Goal: Task Accomplishment & Management: Manage account settings

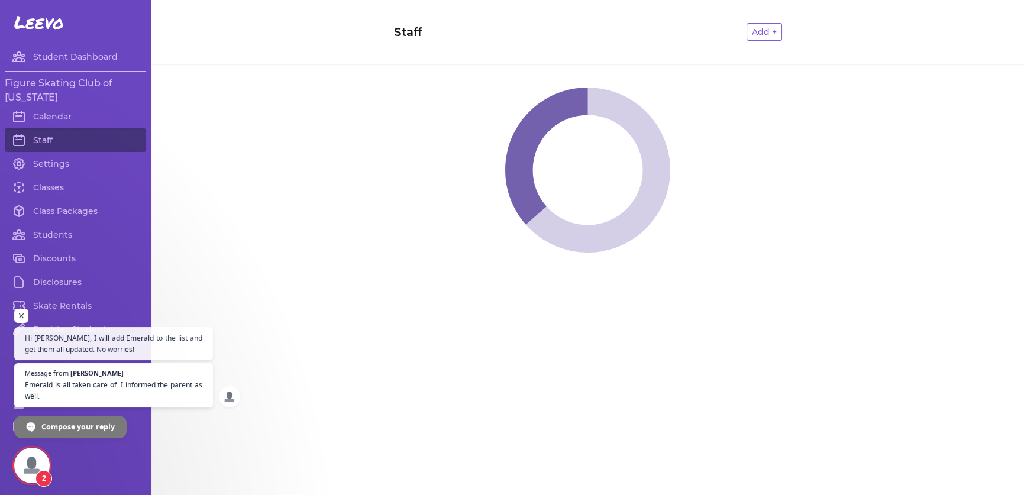
scroll to position [5677, 0]
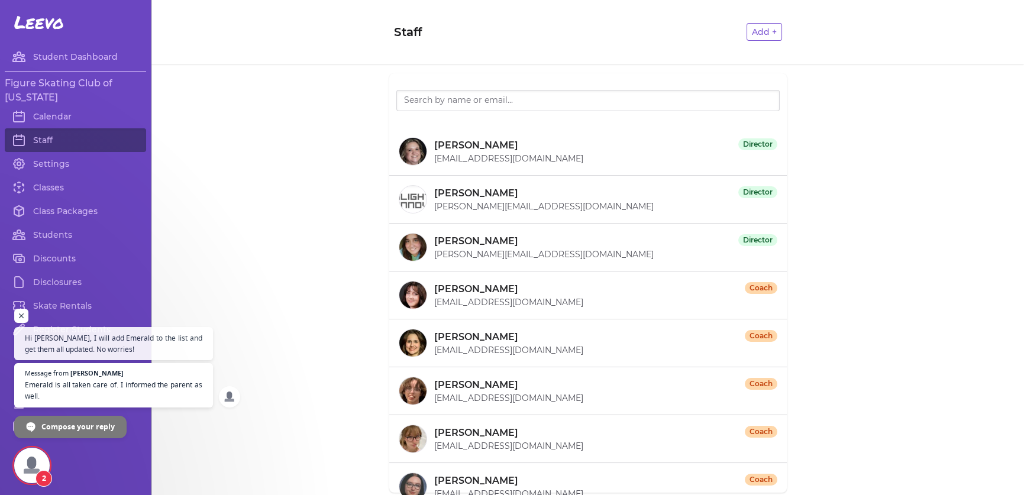
click at [38, 451] on span "Open chat" at bounding box center [31, 465] width 35 height 35
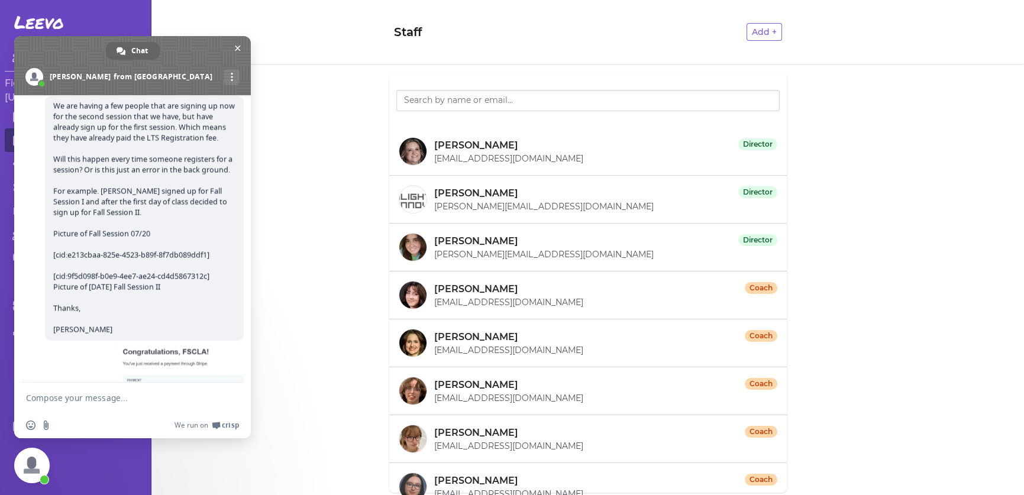
scroll to position [6188, 0]
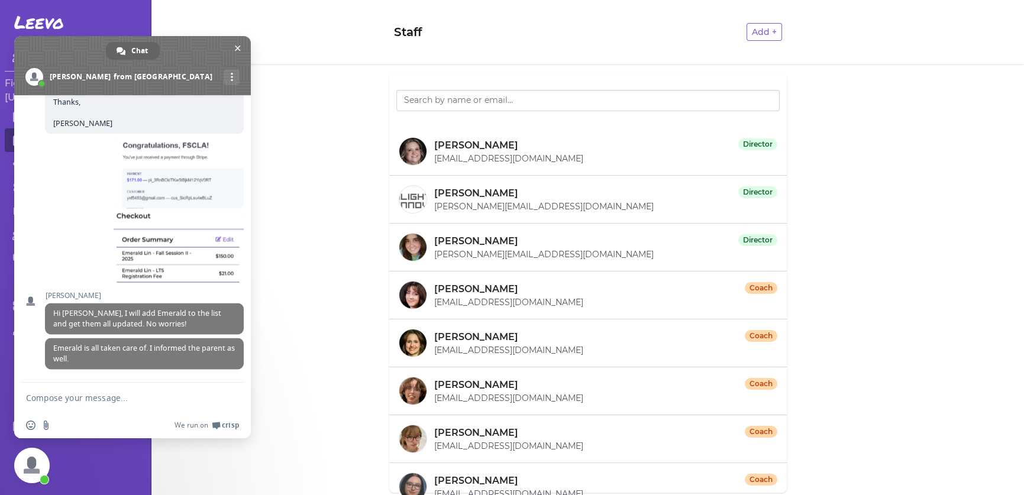
click at [57, 395] on textarea "Compose your message..." at bounding box center [120, 398] width 189 height 30
click at [237, 44] on span "Close chat" at bounding box center [238, 48] width 6 height 8
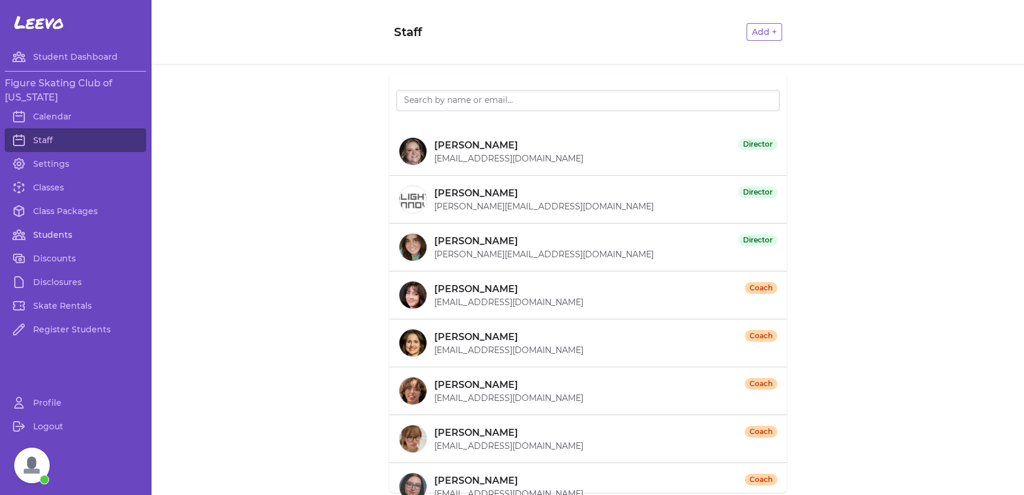
click at [50, 234] on link "Students" at bounding box center [75, 235] width 141 height 24
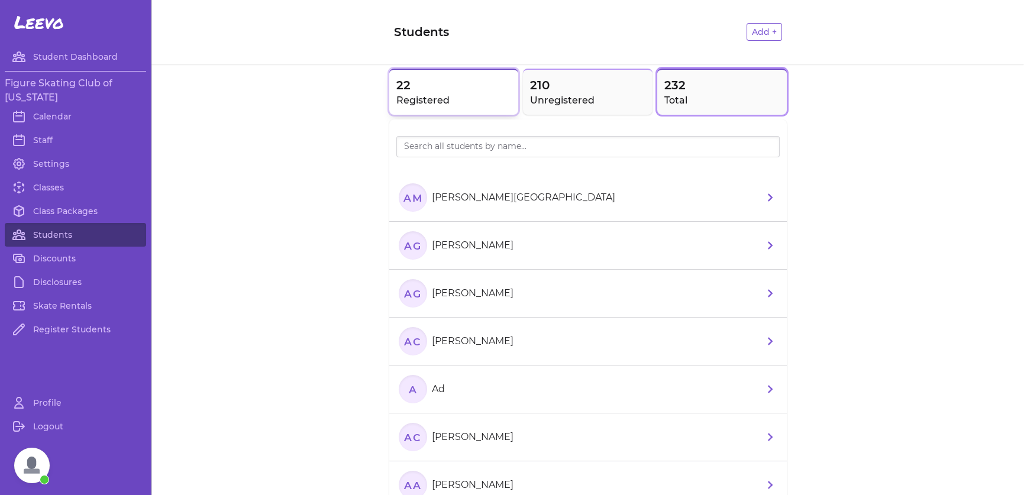
click at [435, 104] on h2 "Registered" at bounding box center [453, 100] width 115 height 14
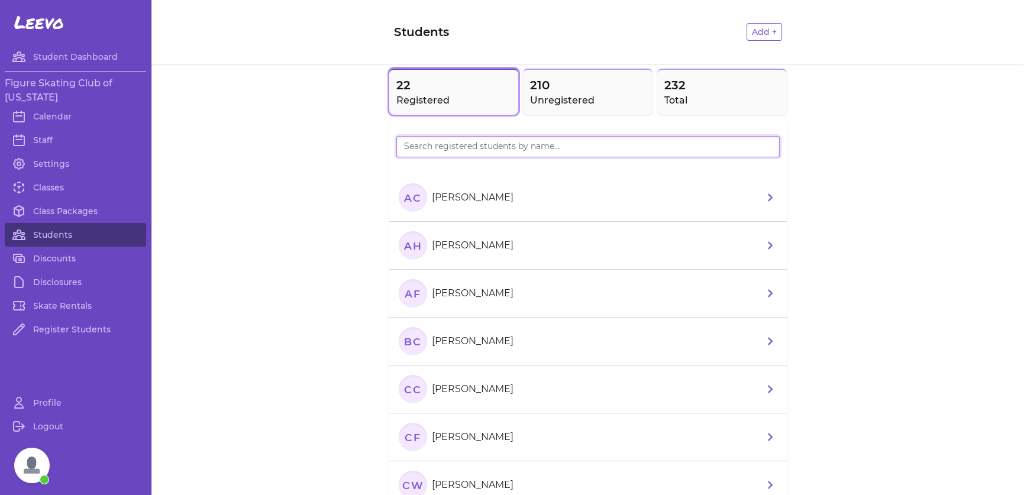
click at [461, 144] on input "search" at bounding box center [587, 146] width 383 height 21
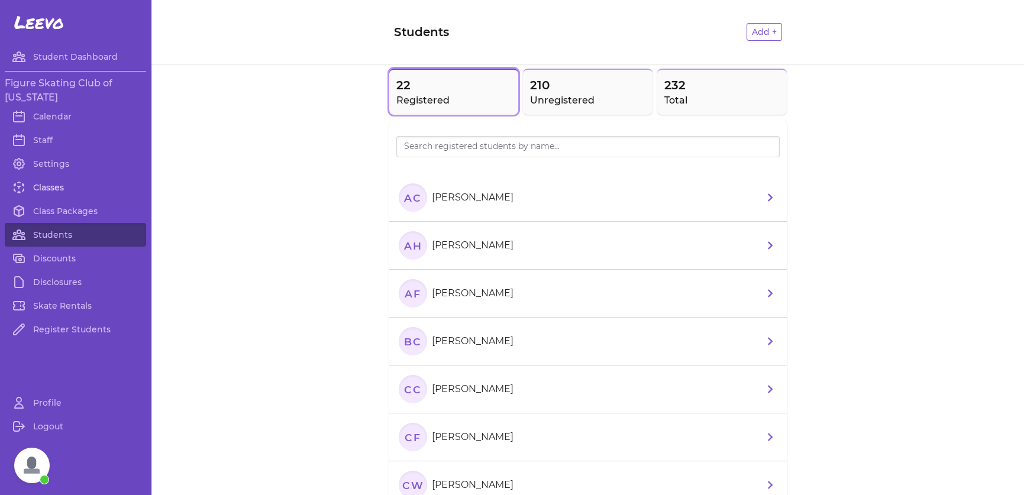
click at [51, 190] on link "Classes" at bounding box center [75, 188] width 141 height 24
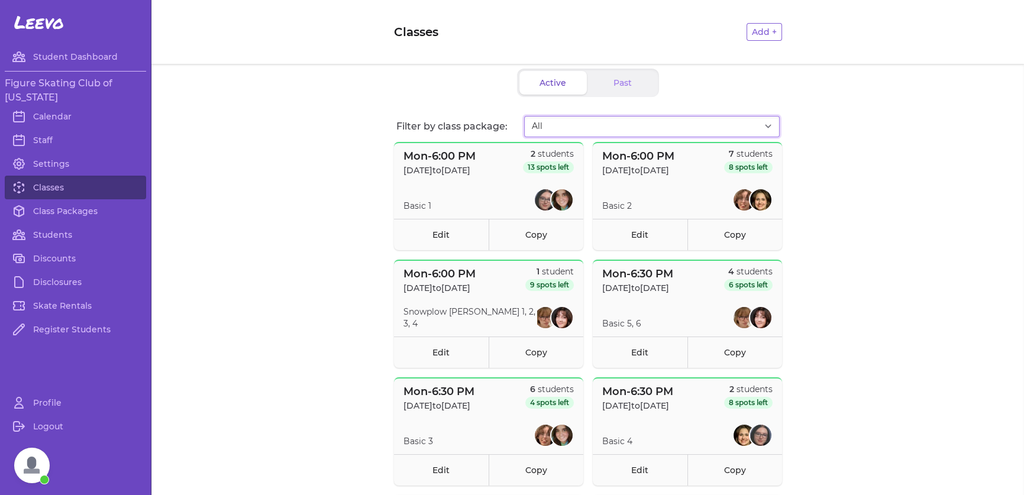
click at [619, 125] on select "All Fall Session I - 2025 Fall Session II - 2025" at bounding box center [652, 126] width 256 height 21
select select "2709"
click at [524, 116] on select "All Fall Session I - 2025 Fall Session II - 2025" at bounding box center [652, 126] width 256 height 21
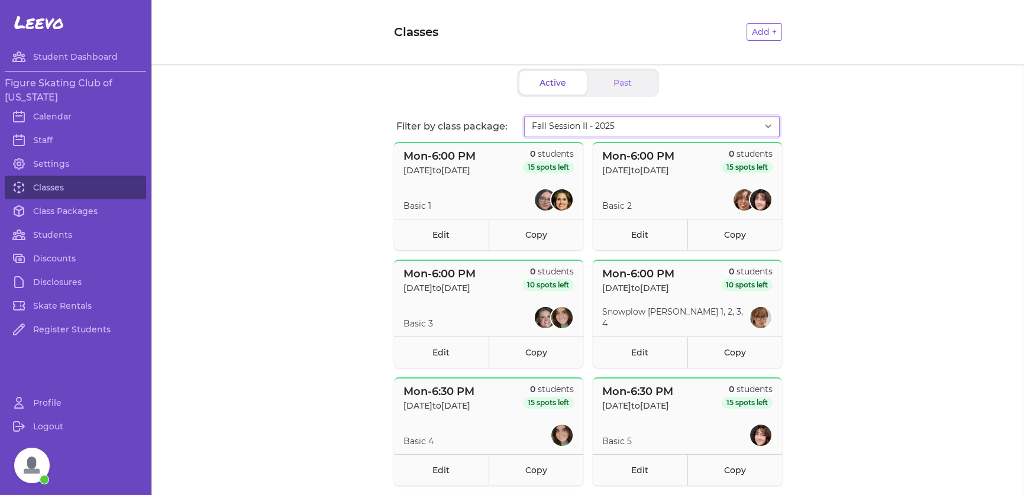
scroll to position [177, 0]
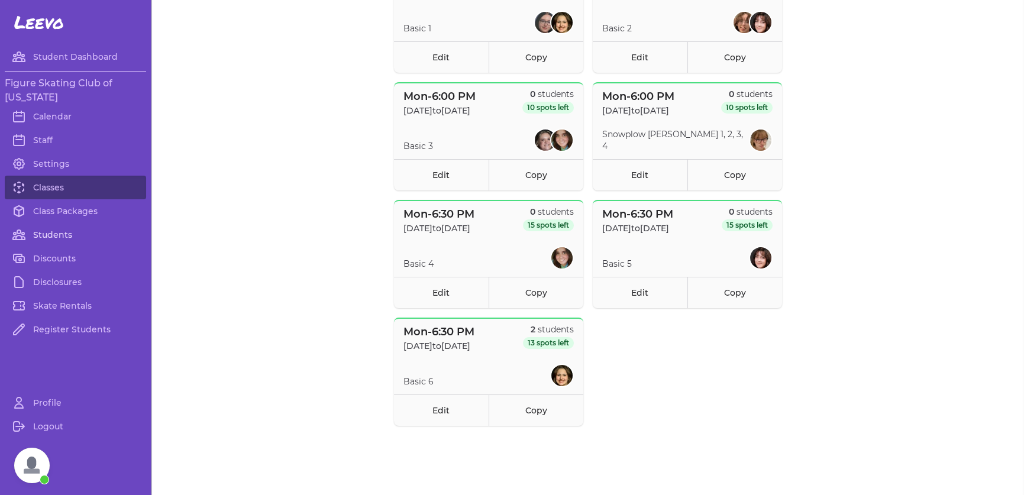
click at [60, 234] on link "Students" at bounding box center [75, 235] width 141 height 24
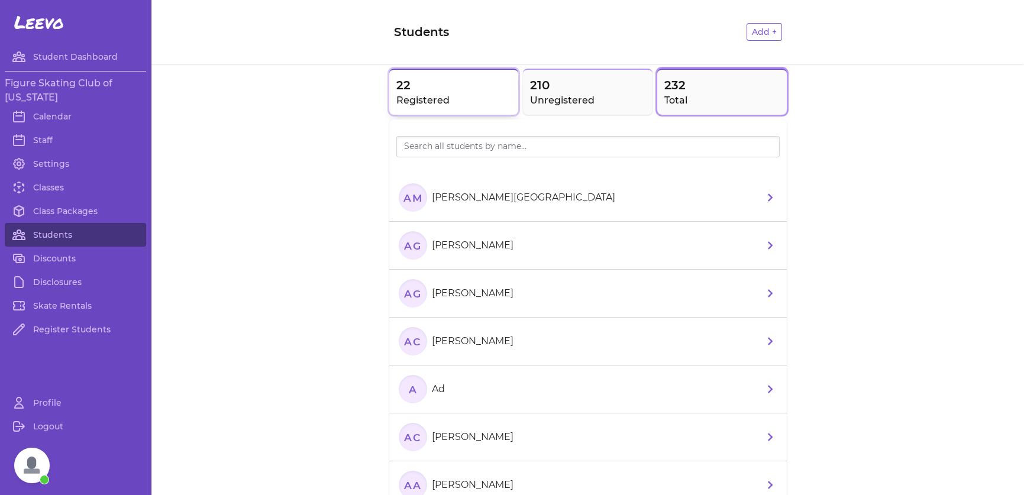
click at [469, 99] on h2 "Registered" at bounding box center [453, 100] width 115 height 14
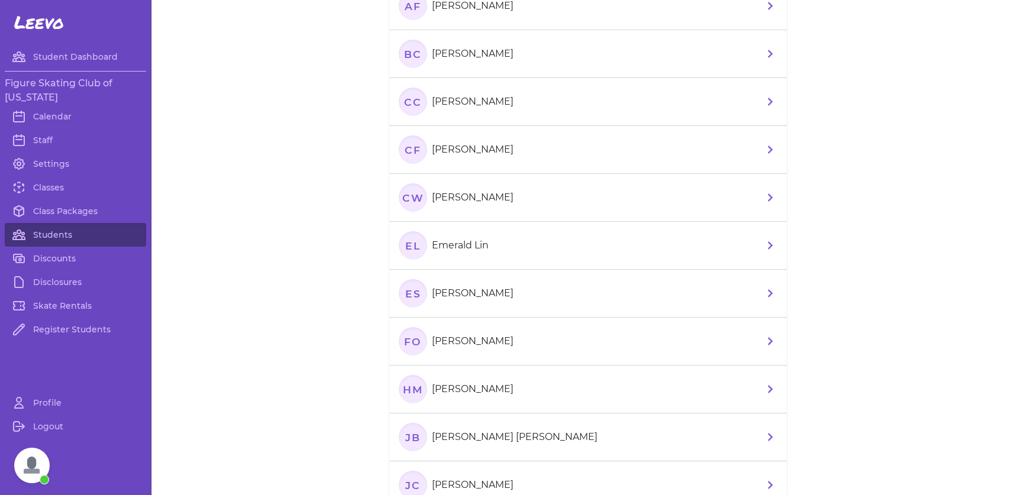
scroll to position [296, 0]
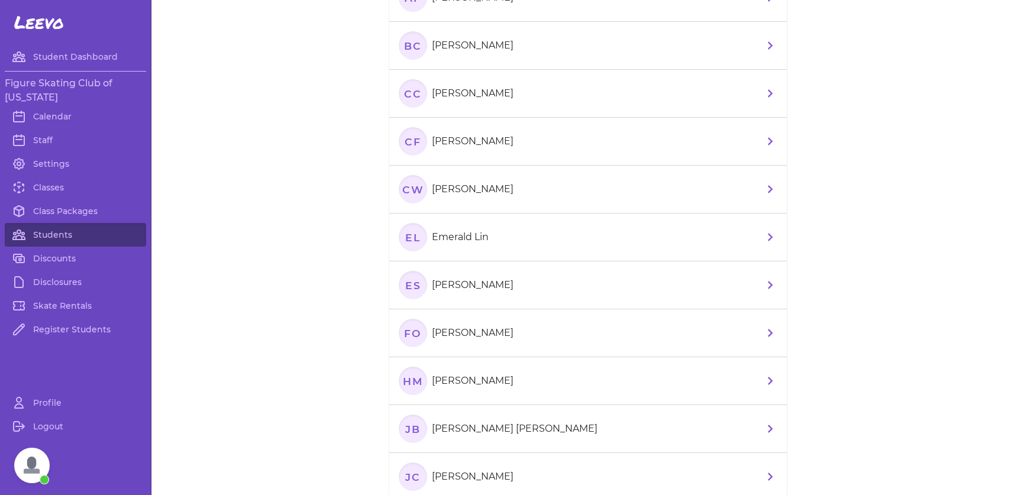
click at [501, 218] on li "EL Emerald Lin" at bounding box center [588, 238] width 398 height 48
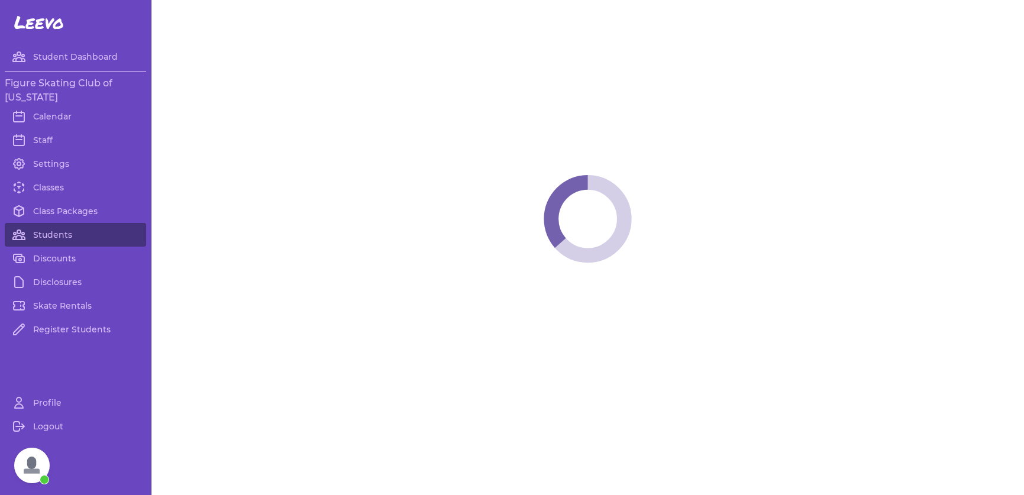
select select "LA"
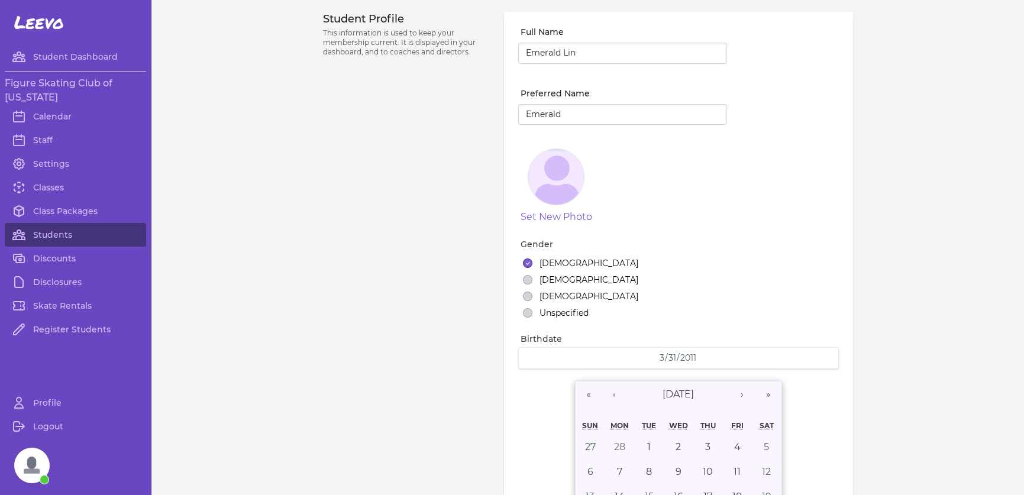
select select "4"
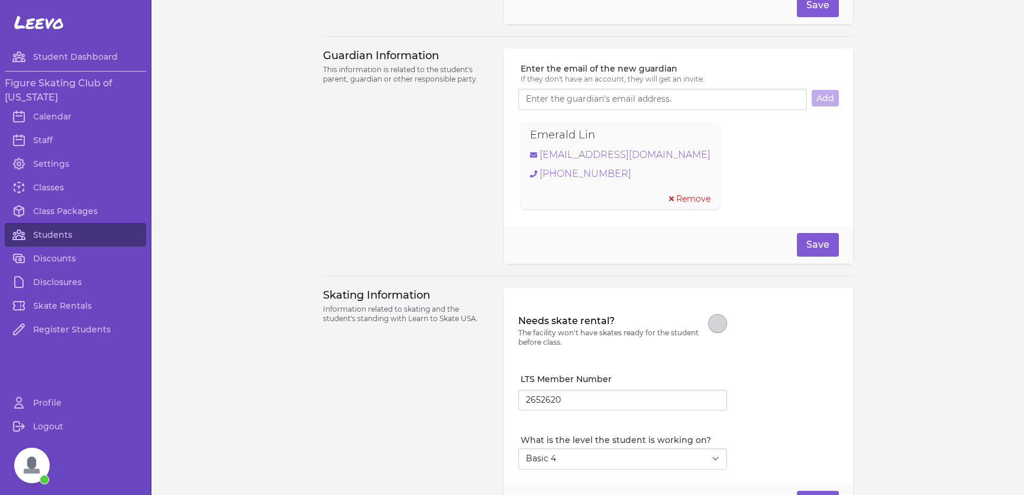
scroll to position [933, 0]
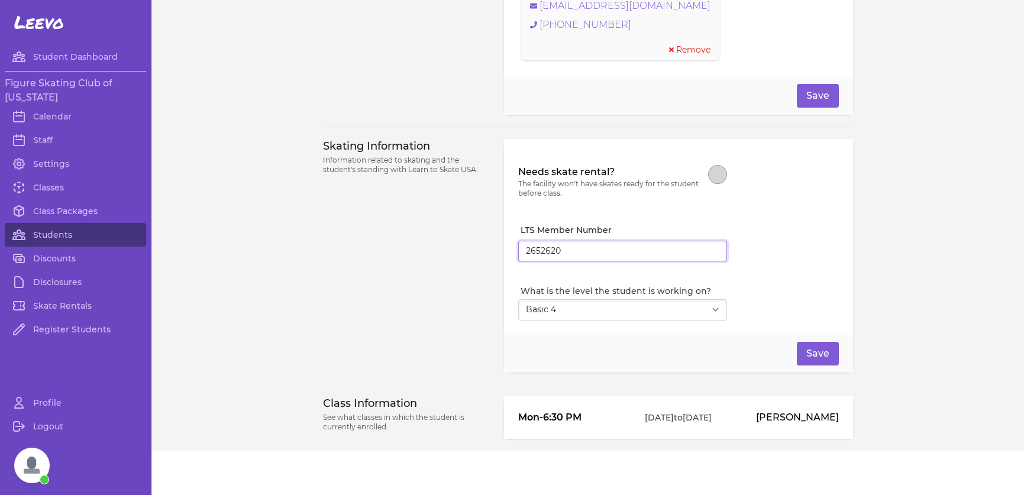
drag, startPoint x: 561, startPoint y: 250, endPoint x: 497, endPoint y: 246, distance: 64.0
click at [497, 246] on div "Skating Information Information related to skating and the student's standing w…" at bounding box center [588, 256] width 530 height 234
